Goal: Task Accomplishment & Management: Manage account settings

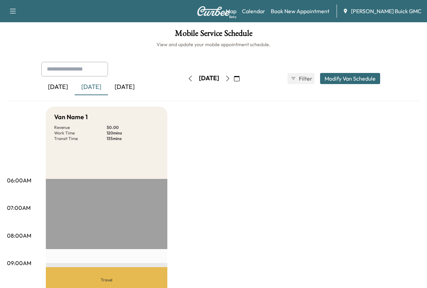
click at [141, 95] on div "[DATE]" at bounding box center [124, 87] width 33 height 16
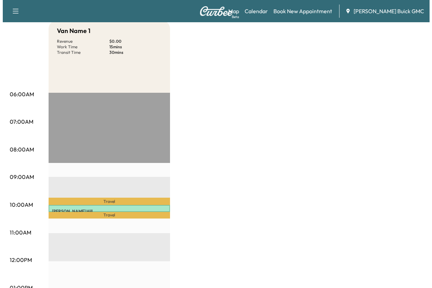
scroll to position [69, 0]
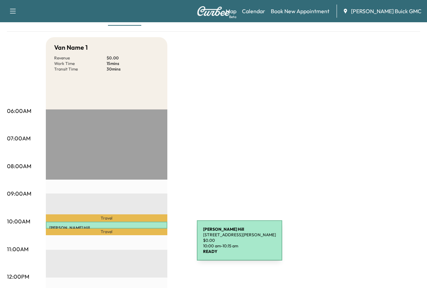
click at [145, 228] on div "[PERSON_NAME] [STREET_ADDRESS][PERSON_NAME] $ 0.00 10:00 am - 10:15 am" at bounding box center [106, 224] width 121 height 7
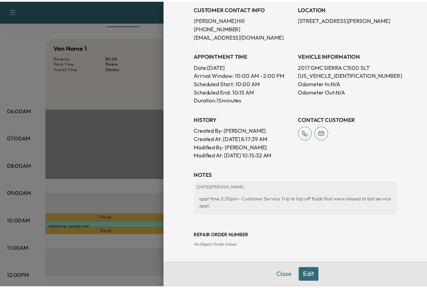
scroll to position [294, 0]
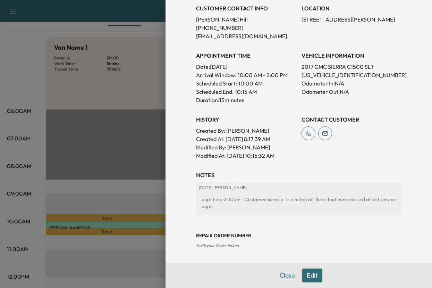
click at [276, 273] on button "Close" at bounding box center [287, 275] width 24 height 14
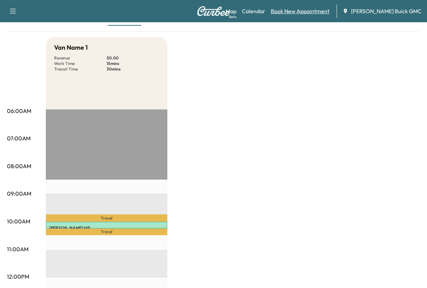
click at [295, 13] on link "Book New Appointment" at bounding box center [300, 11] width 59 height 8
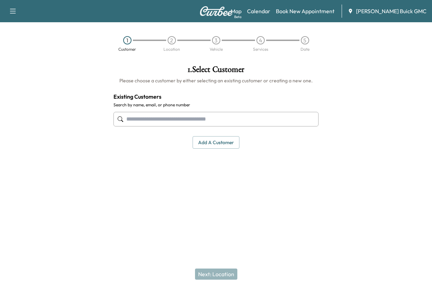
click at [145, 126] on input "text" at bounding box center [215, 119] width 205 height 15
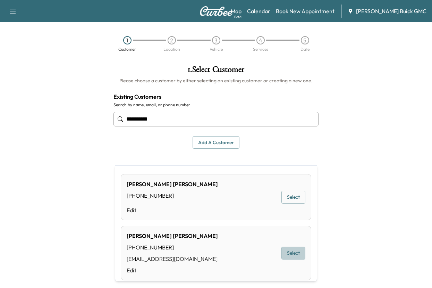
click at [281, 259] on button "Select" at bounding box center [293, 252] width 24 height 13
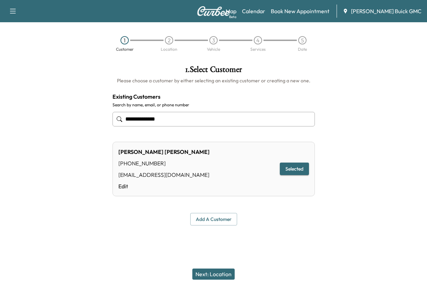
type input "**********"
click at [283, 175] on button "Selected" at bounding box center [294, 168] width 29 height 13
click at [213, 269] on button "Next: Location" at bounding box center [213, 273] width 42 height 11
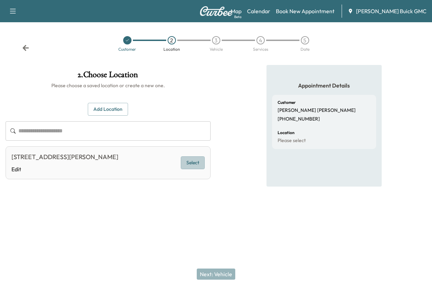
click at [188, 169] on button "Select" at bounding box center [193, 162] width 24 height 13
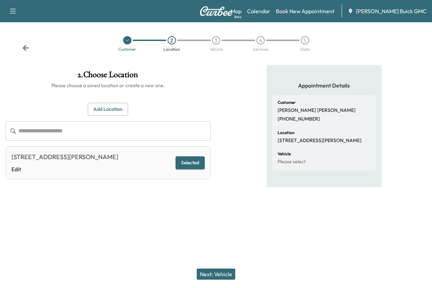
click at [213, 268] on button "Next: Vehicle" at bounding box center [216, 273] width 39 height 11
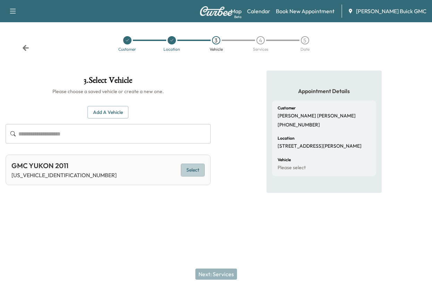
click at [184, 176] on button "Select" at bounding box center [193, 169] width 24 height 13
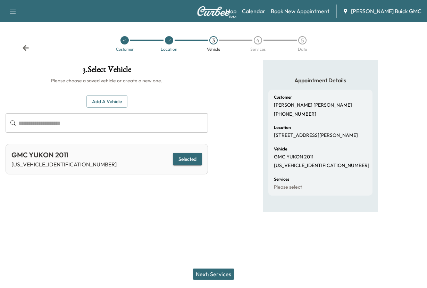
click at [206, 269] on button "Next: Services" at bounding box center [214, 273] width 42 height 11
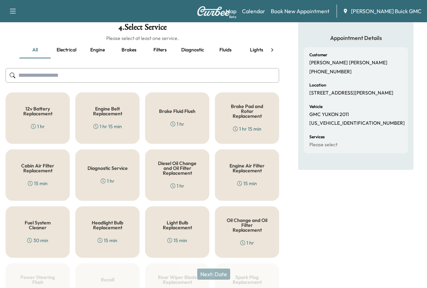
scroll to position [35, 0]
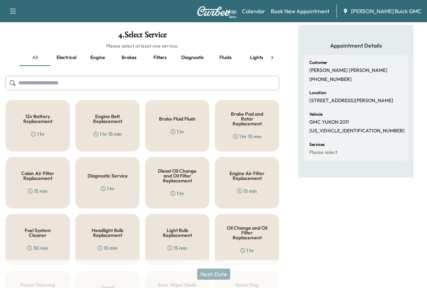
click at [111, 178] on h5 "Diagnostic Service" at bounding box center [107, 175] width 40 height 5
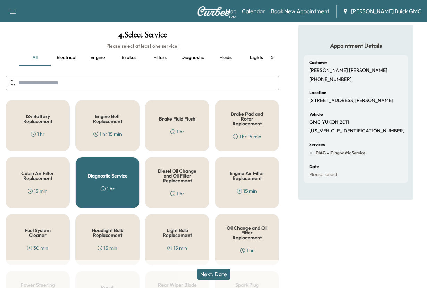
click at [213, 268] on button "Next: Date" at bounding box center [213, 273] width 33 height 11
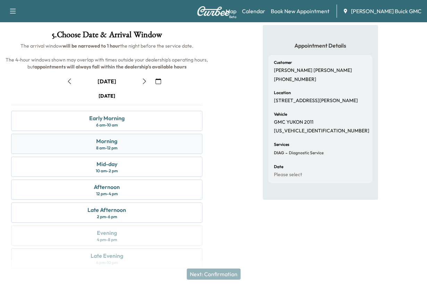
click at [107, 145] on div "Morning" at bounding box center [106, 141] width 21 height 8
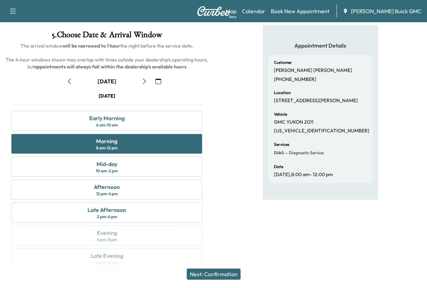
click at [209, 268] on button "Next: Confirmation" at bounding box center [214, 273] width 54 height 11
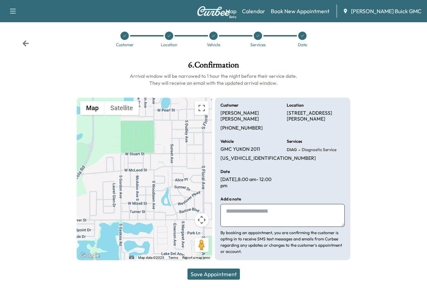
click at [241, 227] on textarea at bounding box center [282, 215] width 124 height 23
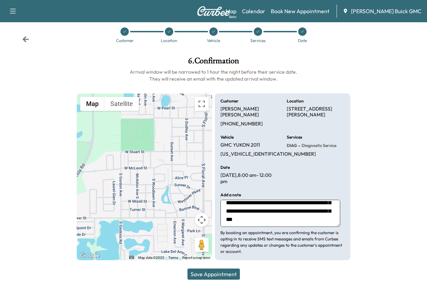
scroll to position [48, 0]
type textarea "**********"
click at [205, 268] on button "Save Appointment" at bounding box center [213, 273] width 52 height 11
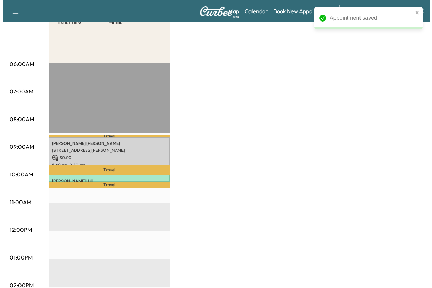
scroll to position [139, 0]
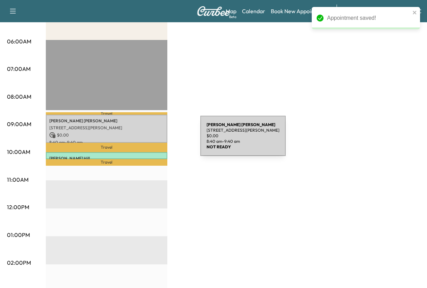
click at [148, 124] on p "[PERSON_NAME]" at bounding box center [106, 121] width 114 height 6
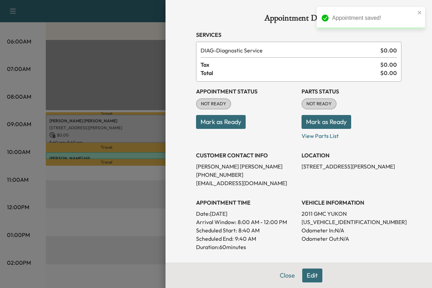
click at [226, 129] on button "Mark as Ready" at bounding box center [221, 122] width 50 height 14
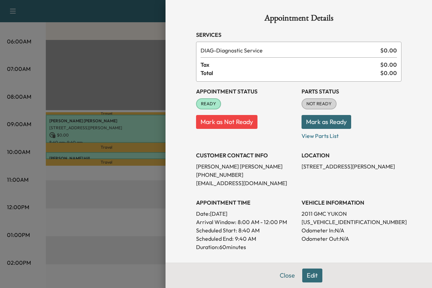
click at [325, 129] on button "Mark as Ready" at bounding box center [326, 122] width 50 height 14
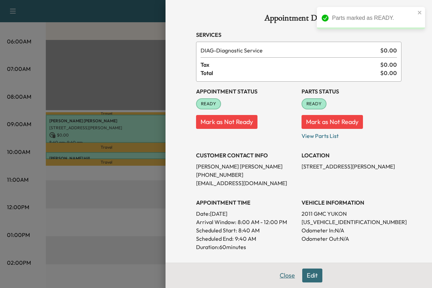
click at [275, 274] on button "Close" at bounding box center [287, 275] width 24 height 14
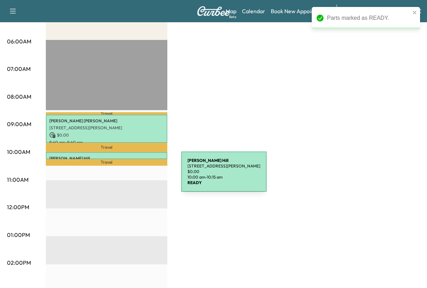
click at [129, 159] on div "[PERSON_NAME] [STREET_ADDRESS][PERSON_NAME] $ 0.00 10:00 am - 10:15 am" at bounding box center [106, 155] width 121 height 7
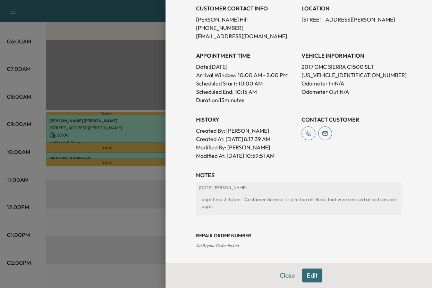
scroll to position [294, 0]
click at [306, 270] on button "Edit" at bounding box center [312, 275] width 20 height 14
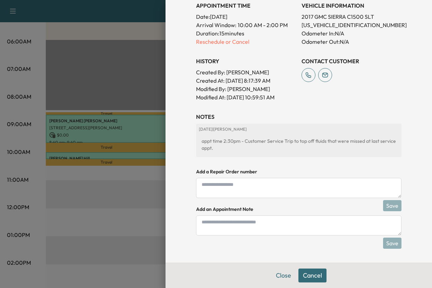
scroll to position [321, 0]
click at [217, 37] on p "Reschedule or Cancel" at bounding box center [246, 41] width 100 height 8
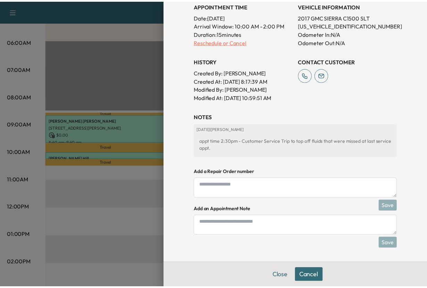
scroll to position [0, 0]
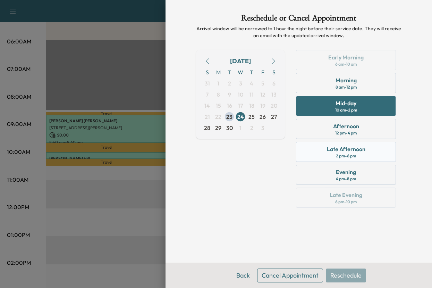
click at [340, 153] on div "Late Afternoon" at bounding box center [346, 149] width 39 height 8
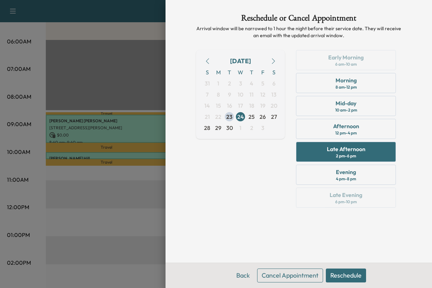
click at [342, 269] on button "Reschedule" at bounding box center [346, 275] width 40 height 14
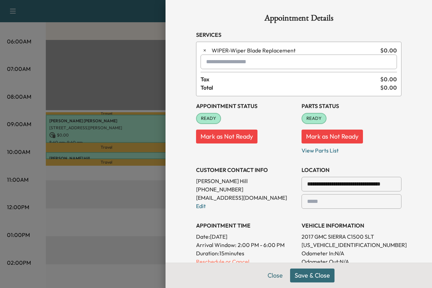
click at [298, 269] on button "Save & Close" at bounding box center [312, 275] width 44 height 14
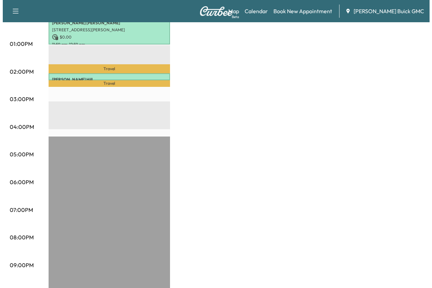
scroll to position [347, 0]
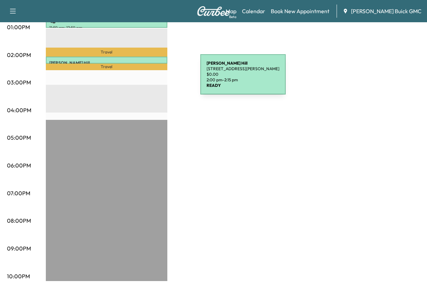
click at [148, 63] on div "[PERSON_NAME] [STREET_ADDRESS][PERSON_NAME] $ 0.00 2:00 pm - 2:15 pm" at bounding box center [106, 60] width 121 height 7
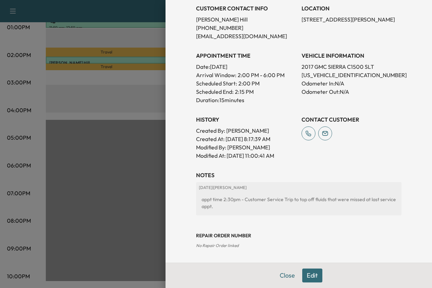
scroll to position [294, 0]
click at [275, 262] on div "Appointment Details Services WIPER - Wiper Blade Replacement $ 0.00 Tax $ 0.00 …" at bounding box center [299, 57] width 222 height 409
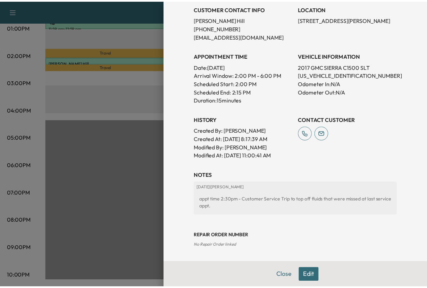
scroll to position [0, 0]
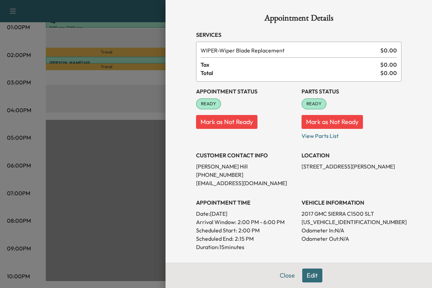
click at [129, 128] on div at bounding box center [216, 144] width 432 height 288
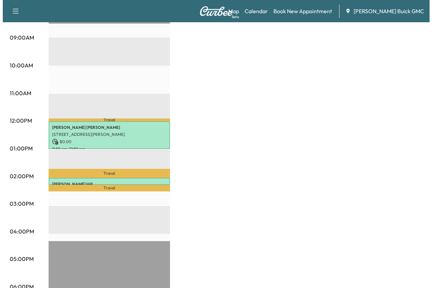
scroll to position [243, 0]
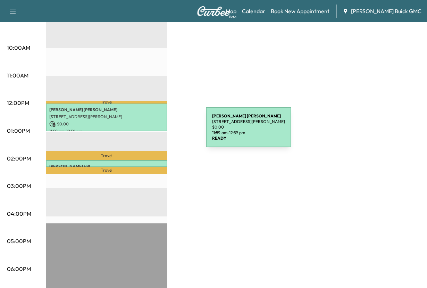
click at [154, 112] on p "[PERSON_NAME]" at bounding box center [106, 110] width 114 height 6
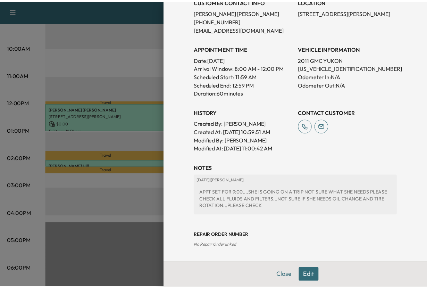
scroll to position [173, 0]
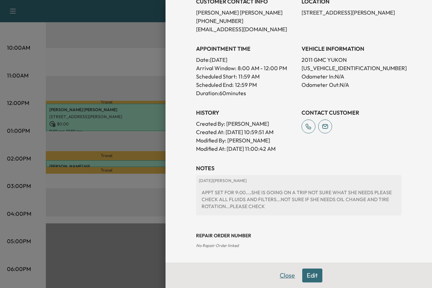
click at [275, 271] on button "Close" at bounding box center [287, 275] width 24 height 14
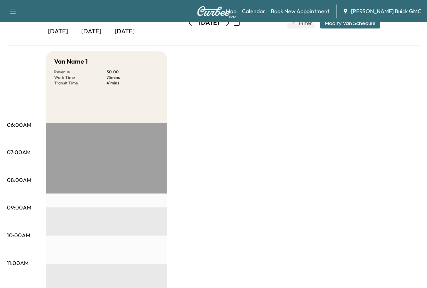
scroll to position [35, 0]
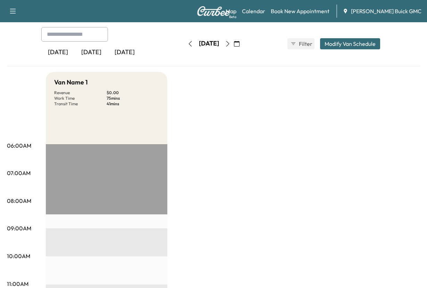
click at [329, 49] on button "Modify Van Schedule" at bounding box center [350, 43] width 60 height 11
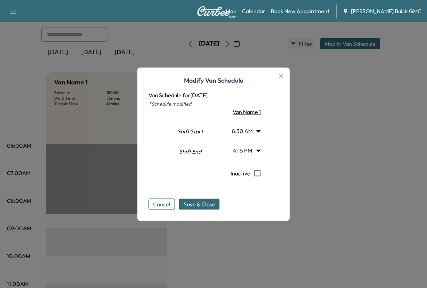
click at [283, 74] on icon "button" at bounding box center [281, 76] width 4 height 4
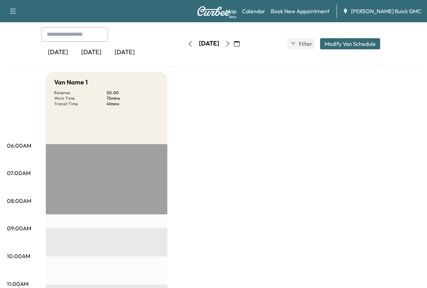
click at [103, 60] on div "[DATE]" at bounding box center [91, 52] width 33 height 16
